Goal: Information Seeking & Learning: Learn about a topic

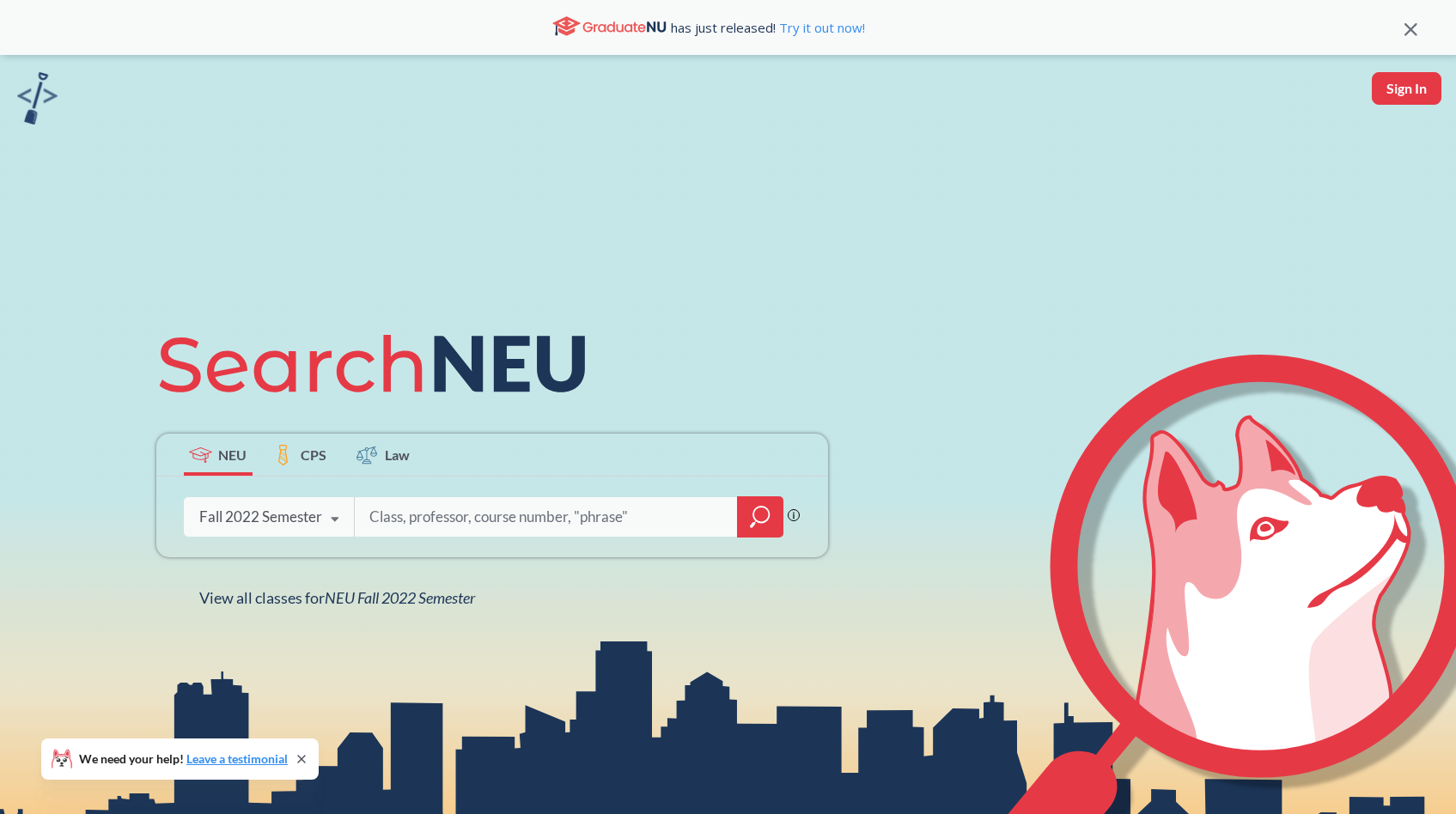
click at [327, 516] on icon at bounding box center [335, 520] width 32 height 48
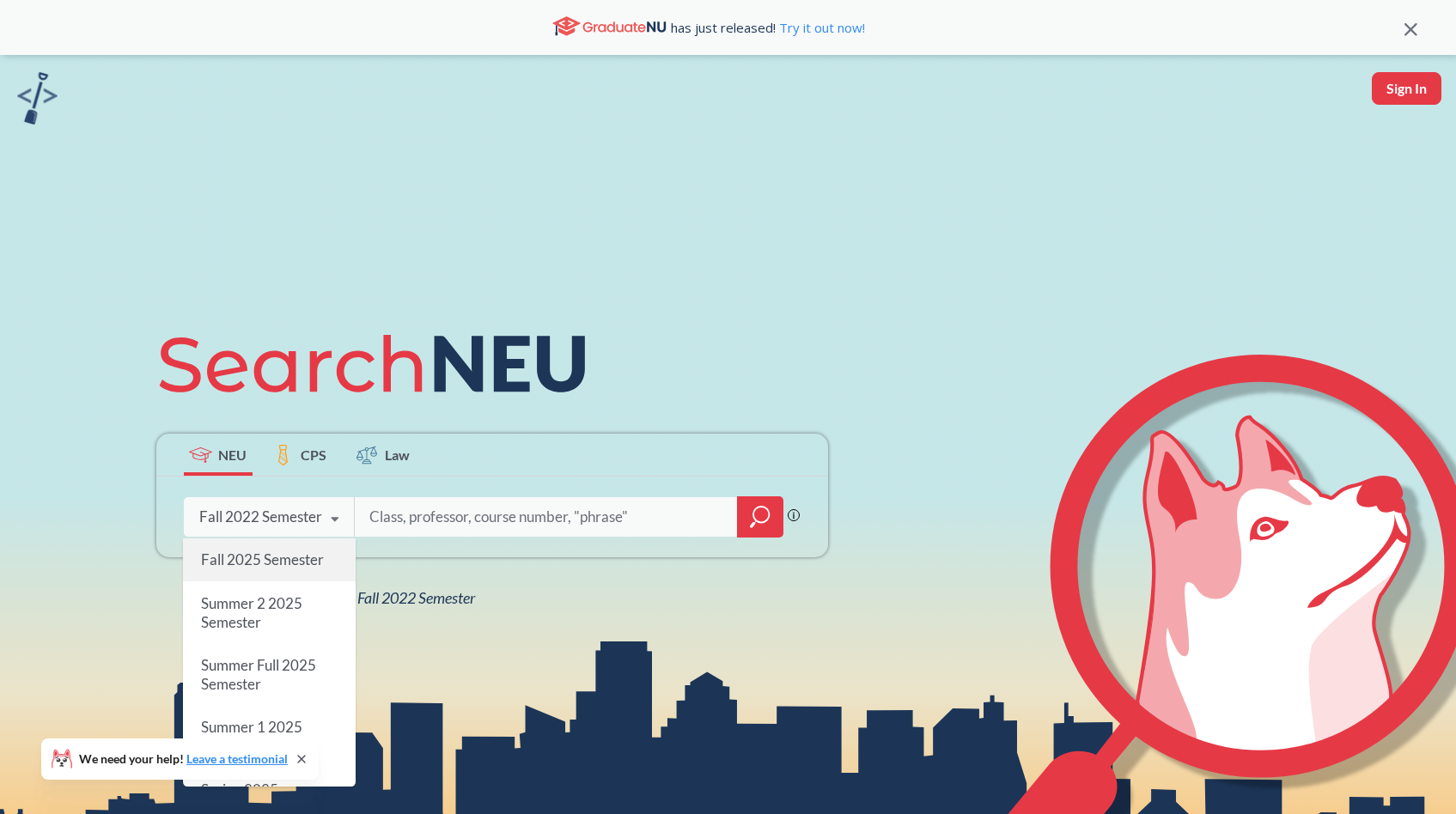
click at [302, 557] on span "Fall 2025 Semester" at bounding box center [261, 559] width 123 height 18
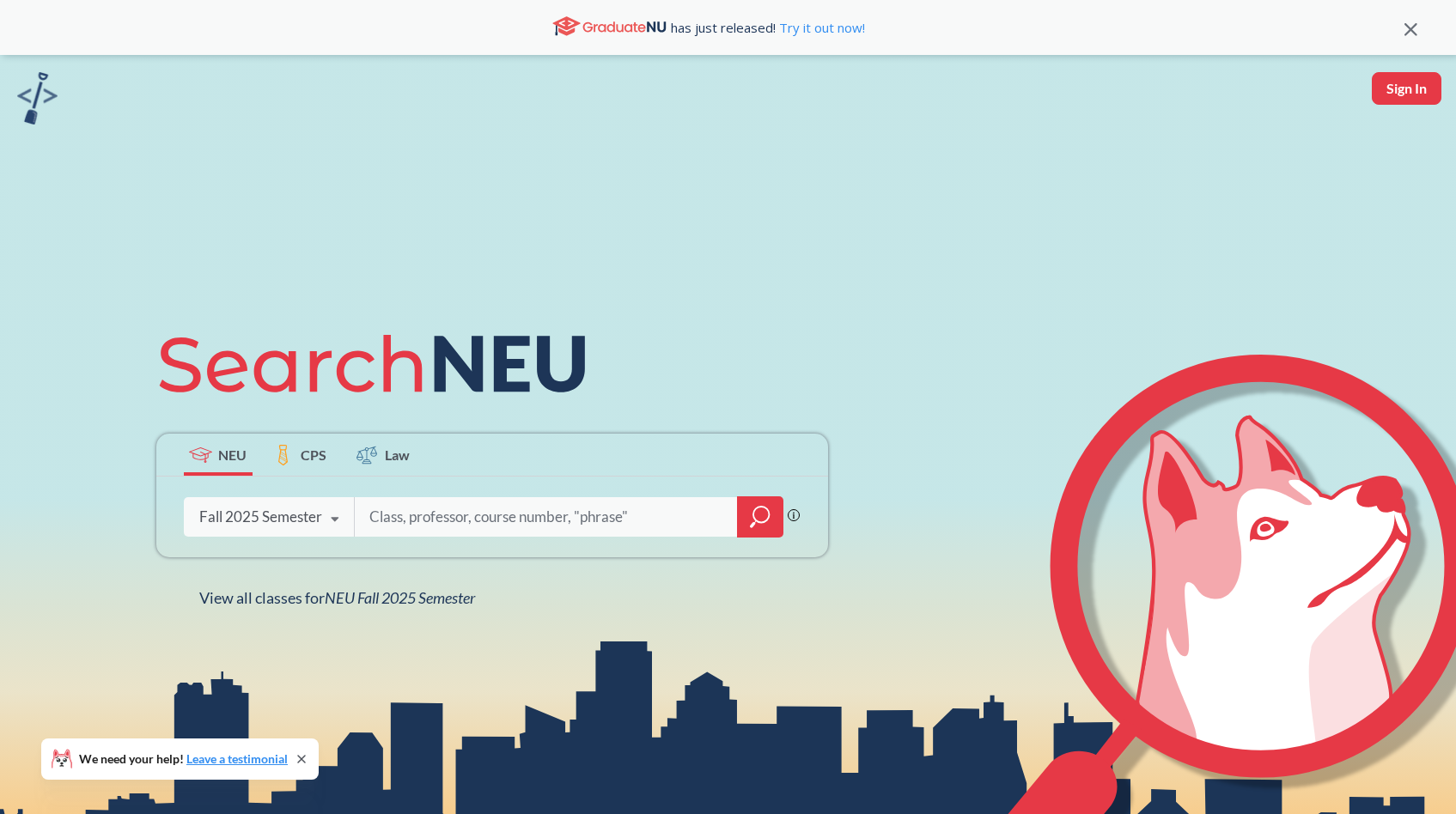
click at [472, 517] on input "search" at bounding box center [547, 517] width 357 height 36
click at [413, 518] on input "search" at bounding box center [547, 517] width 357 height 36
type input "dd"
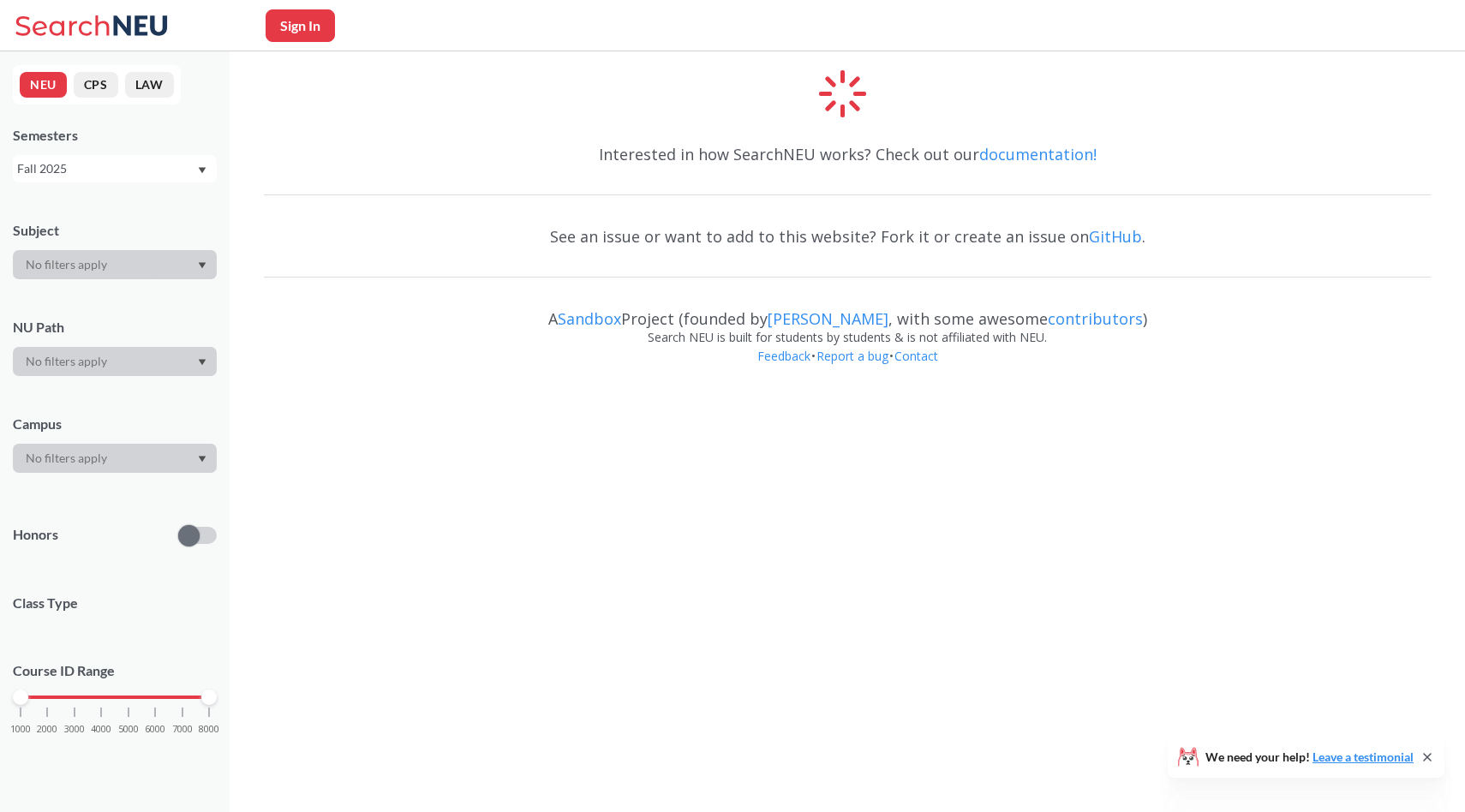
click at [38, 90] on button "NEU" at bounding box center [44, 84] width 47 height 25
click at [63, 357] on div at bounding box center [115, 361] width 204 height 29
click at [182, 381] on div "Subject NU Path Campus Honors Class Type Course ID Range 1000 2000 3000 4000 50…" at bounding box center [115, 486] width 204 height 565
click at [148, 370] on div at bounding box center [115, 361] width 204 height 29
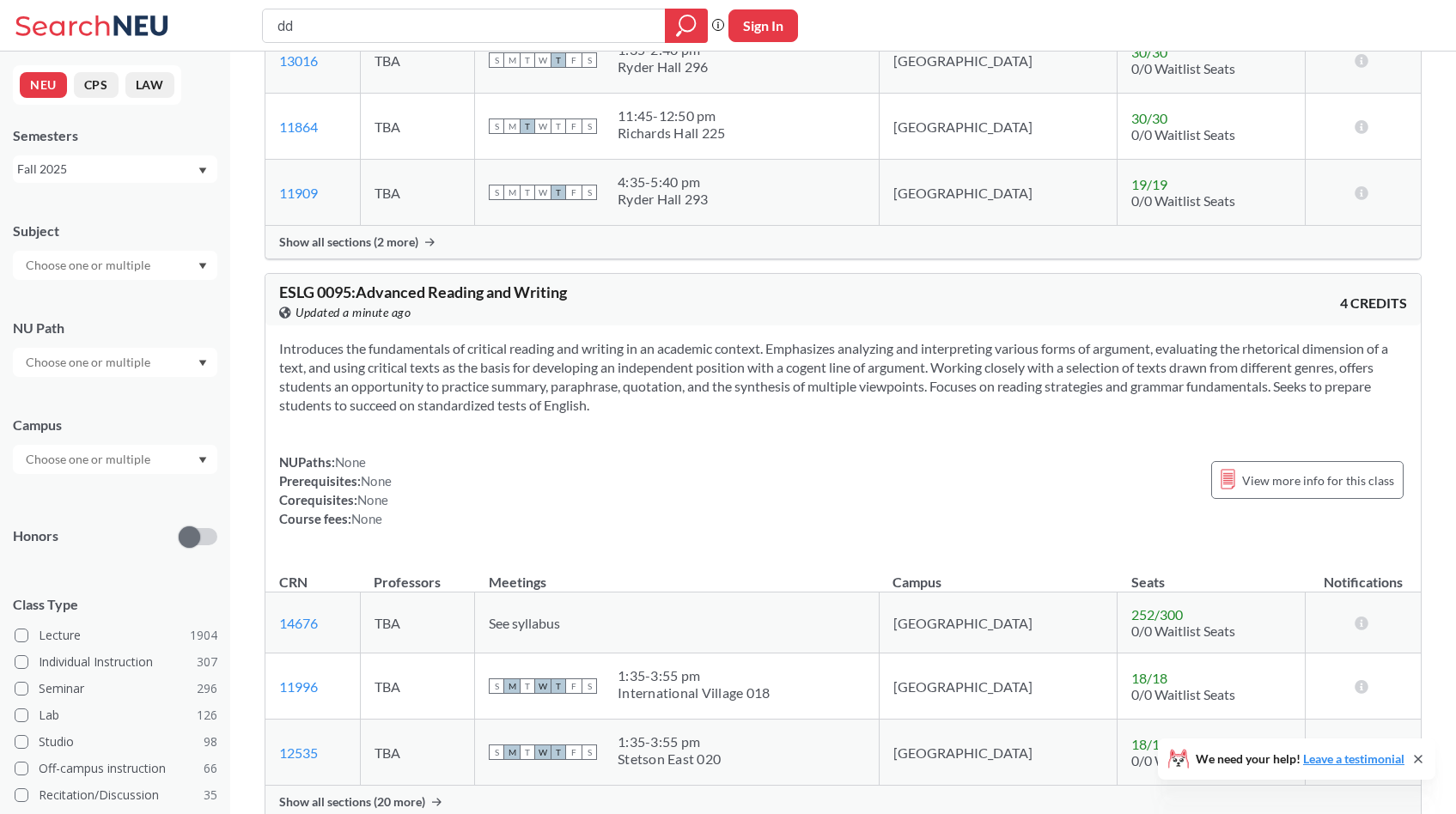
scroll to position [895, 0]
type input "d"
click at [684, 34] on icon "magnifying glass" at bounding box center [686, 25] width 21 height 24
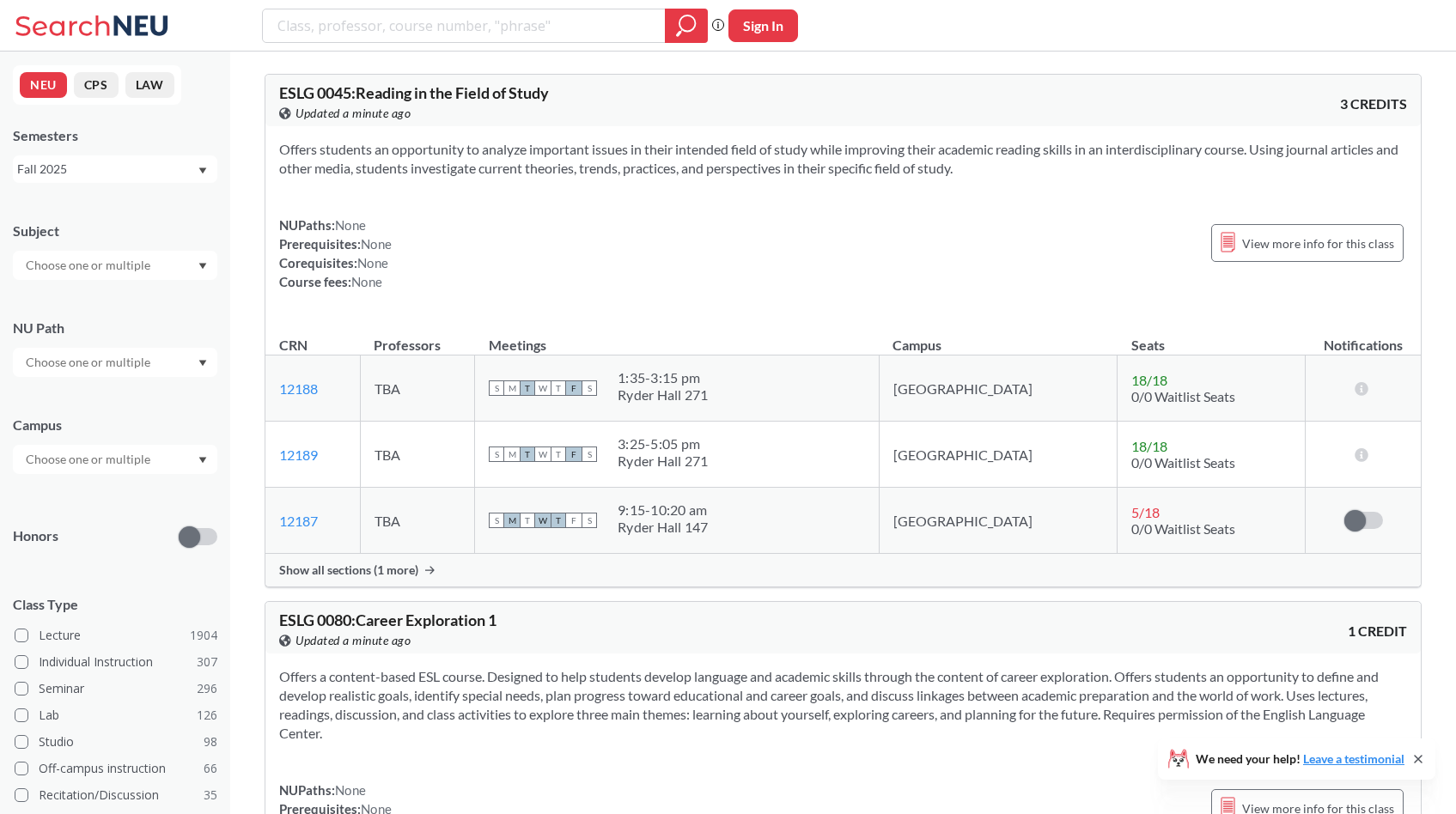
click at [122, 375] on div at bounding box center [115, 362] width 204 height 29
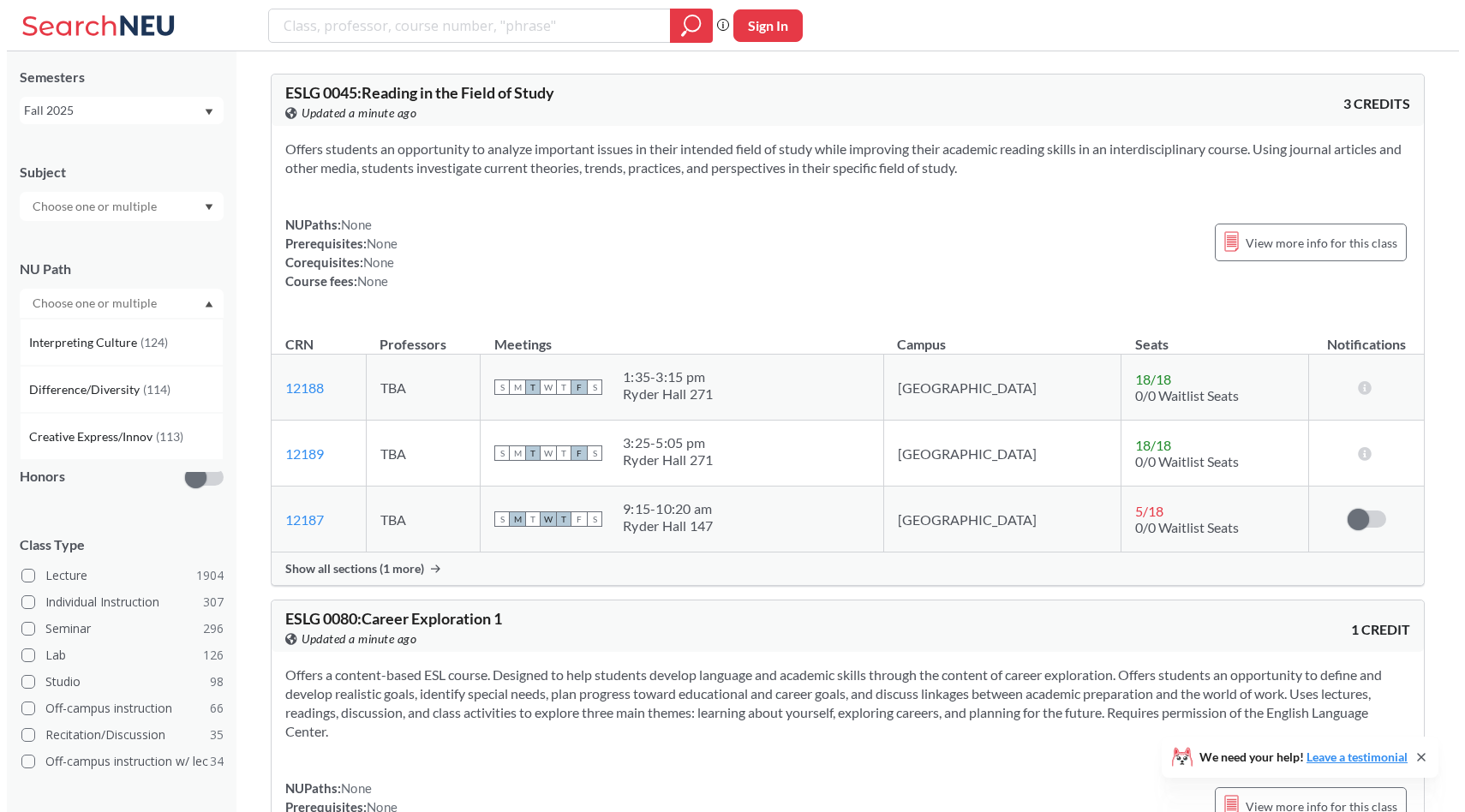
scroll to position [73, 0]
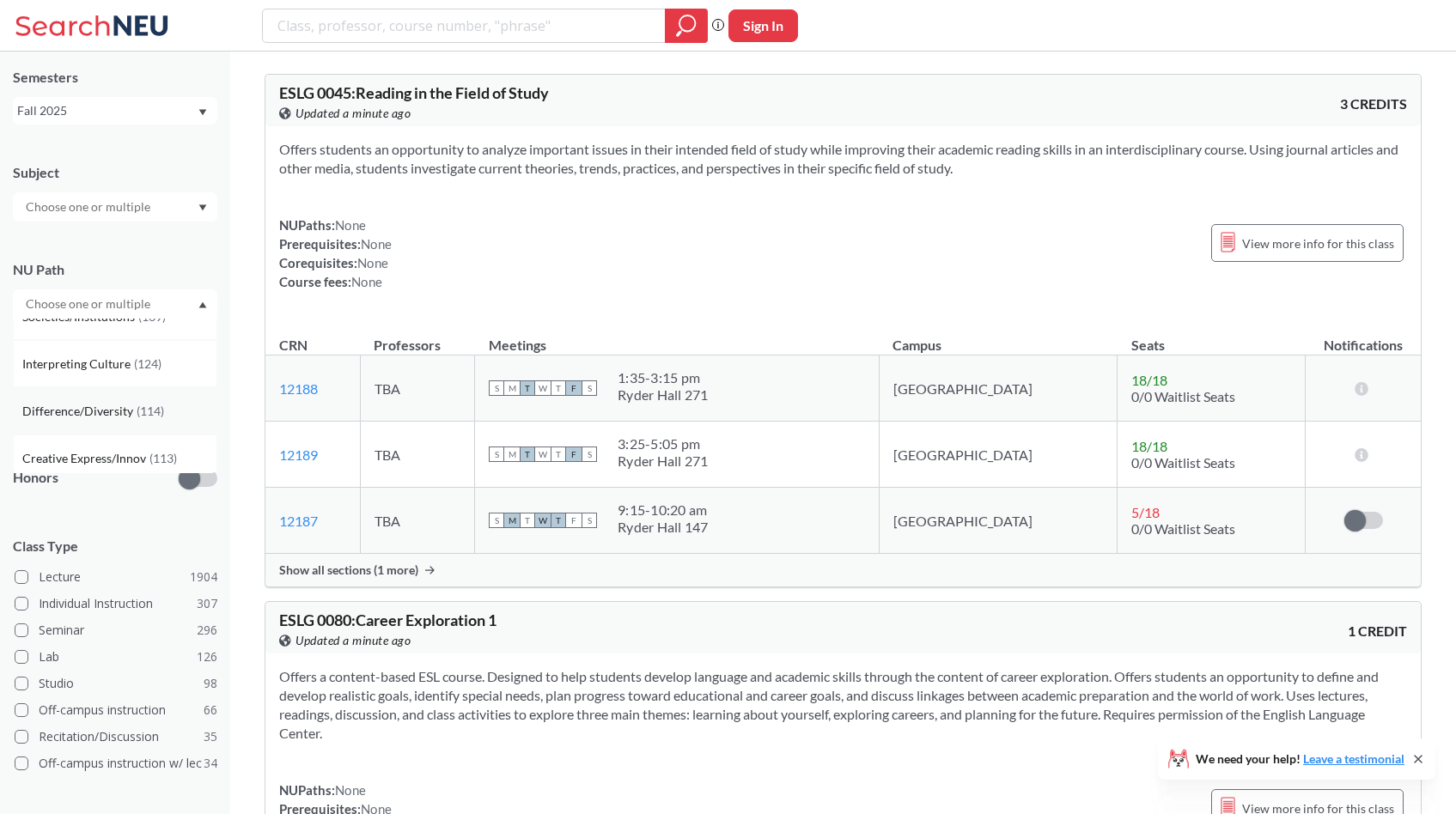
click at [91, 405] on span "Difference/Diversity" at bounding box center [79, 412] width 114 height 19
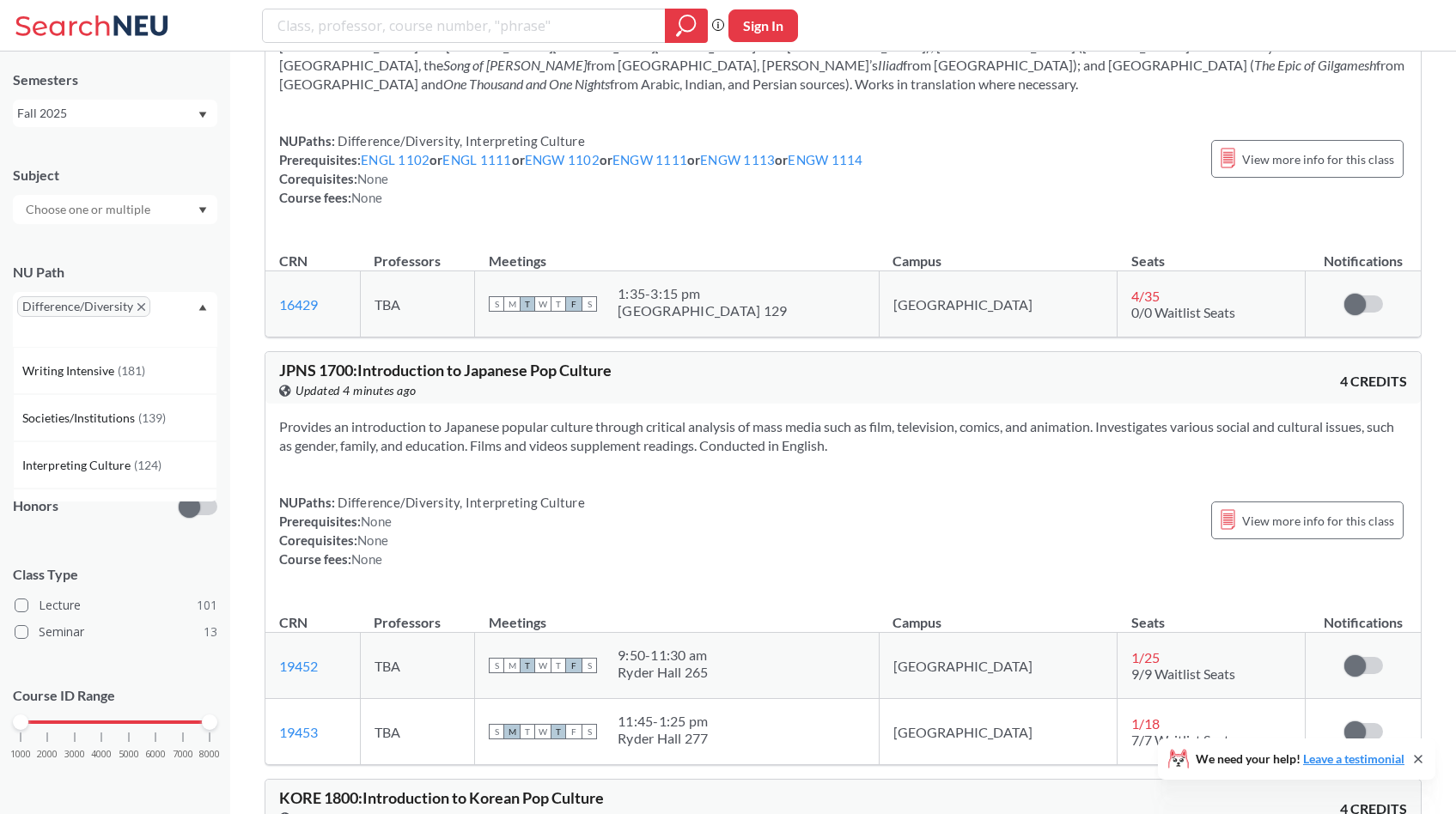
scroll to position [15915, 0]
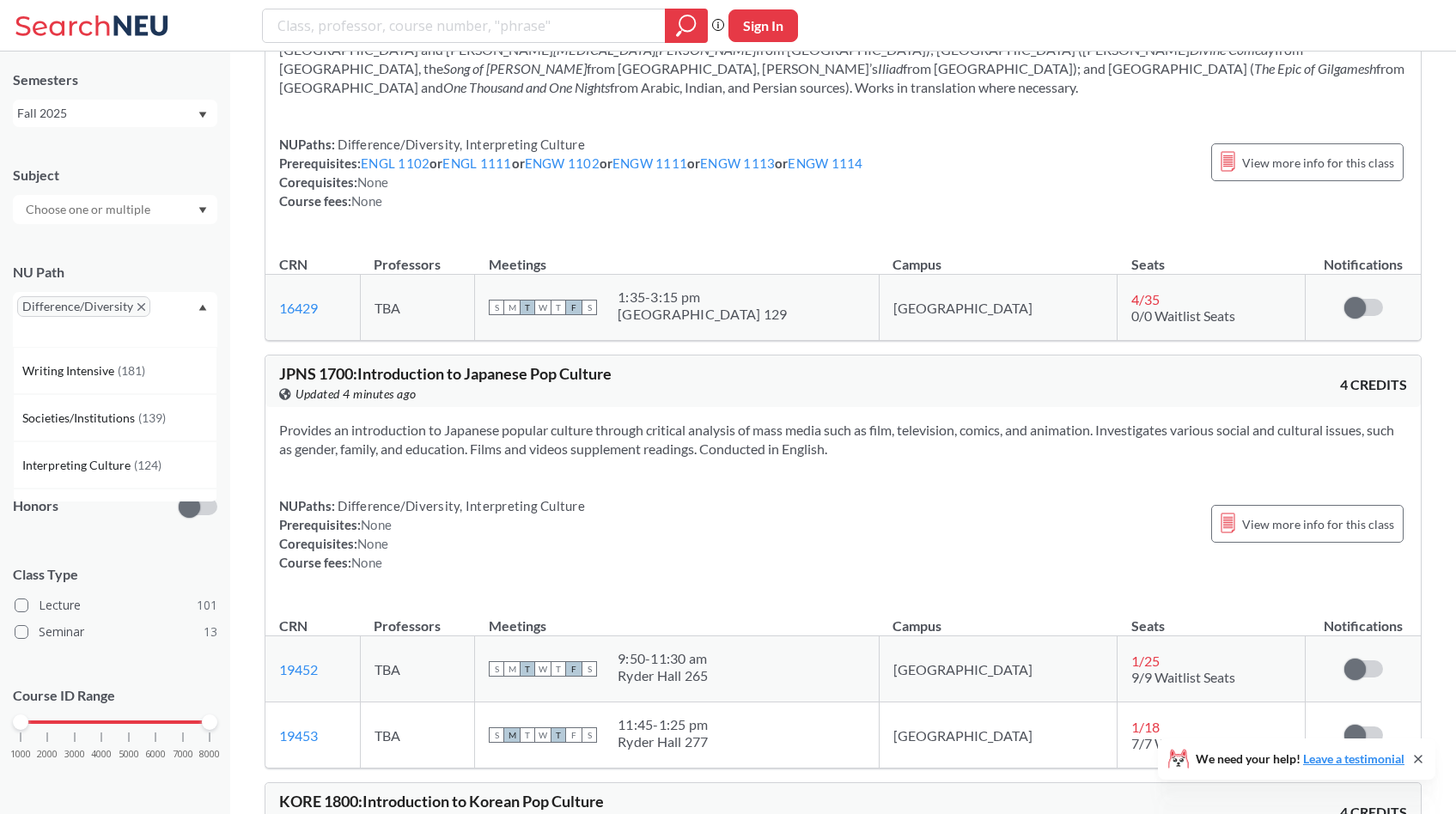
click at [634, 421] on section "Provides an introduction to Japanese popular culture through critical analysis …" at bounding box center [843, 439] width 1127 height 38
click at [717, 421] on section "Provides an introduction to Japanese popular culture through critical analysis …" at bounding box center [843, 439] width 1127 height 38
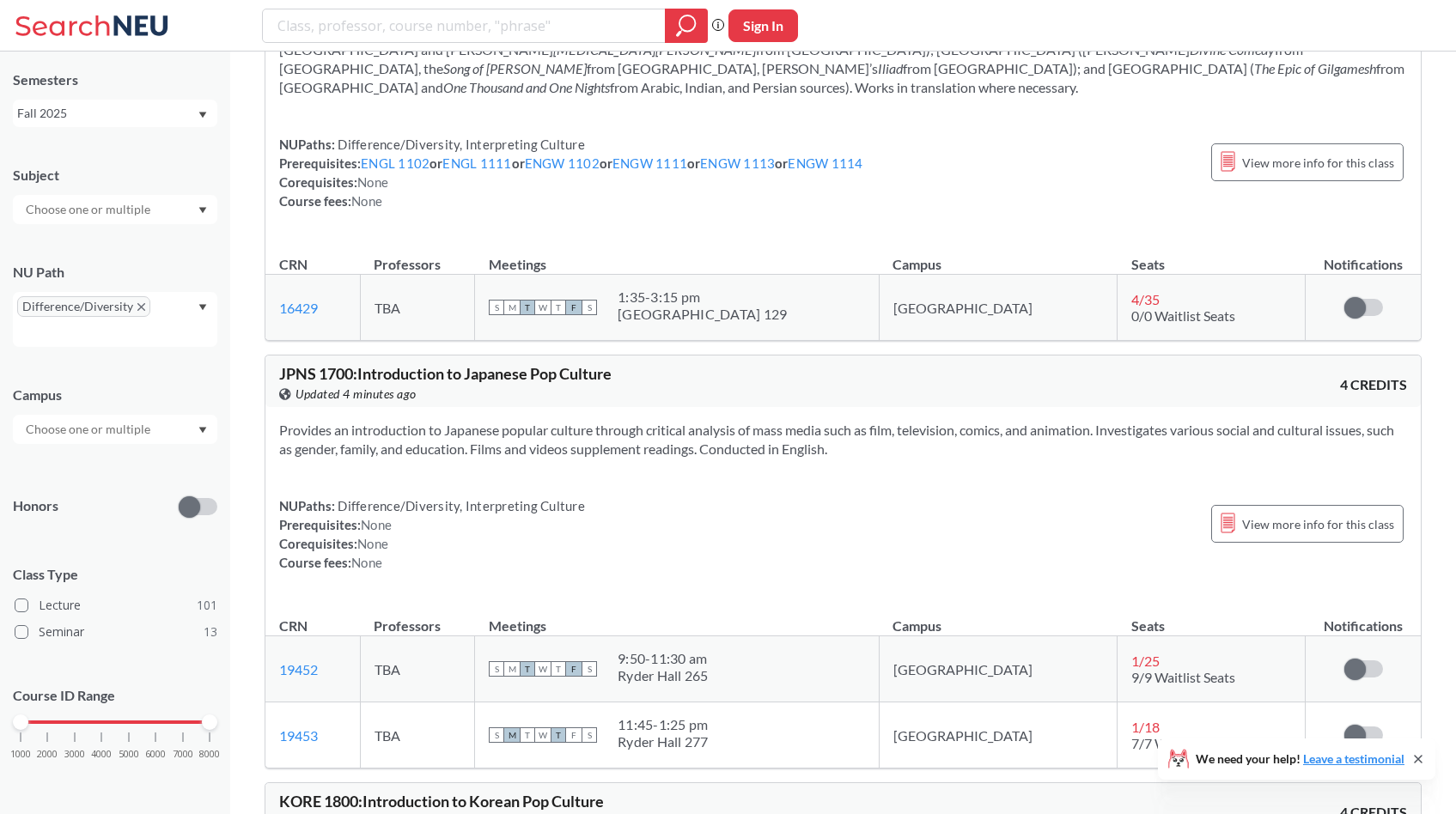
click at [717, 421] on section "Provides an introduction to Japanese popular culture through critical analysis …" at bounding box center [843, 439] width 1127 height 38
click at [726, 421] on section "Provides an introduction to Japanese popular culture through critical analysis …" at bounding box center [843, 439] width 1127 height 38
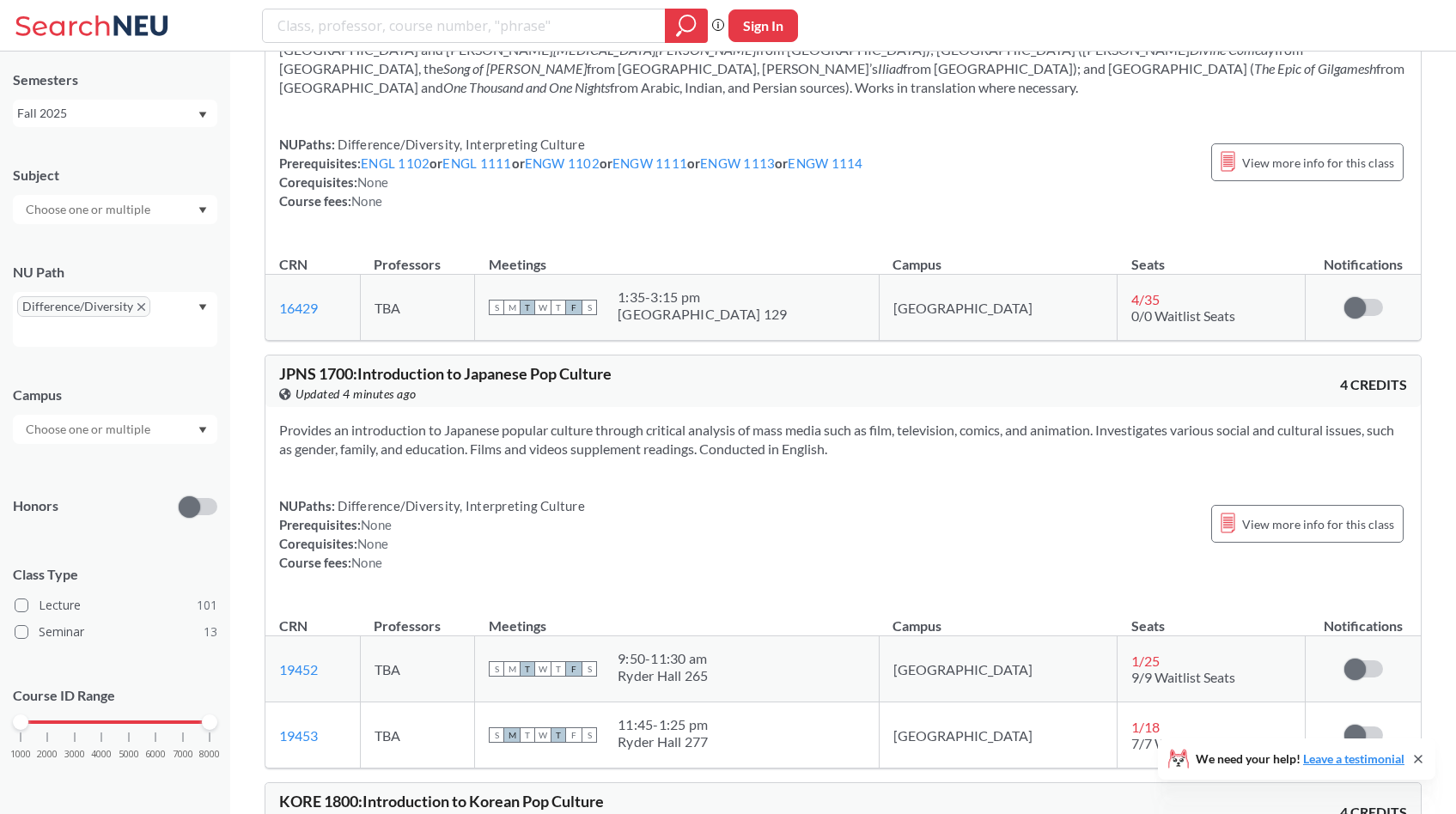
click at [683, 421] on section "Provides an introduction to Japanese popular culture through critical analysis …" at bounding box center [843, 439] width 1127 height 38
